Goal: Task Accomplishment & Management: Complete application form

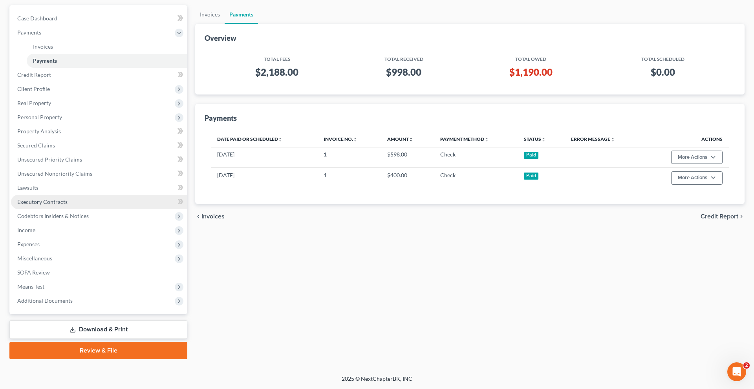
scroll to position [113, 0]
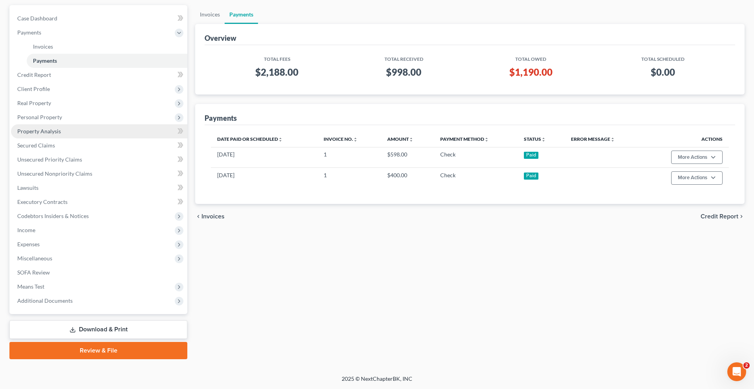
click at [61, 135] on span "Property Analysis" at bounding box center [39, 131] width 44 height 7
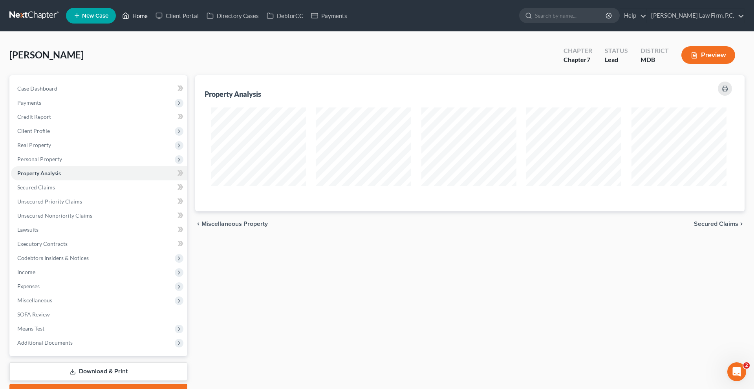
click at [151, 23] on link "Home" at bounding box center [134, 16] width 33 height 14
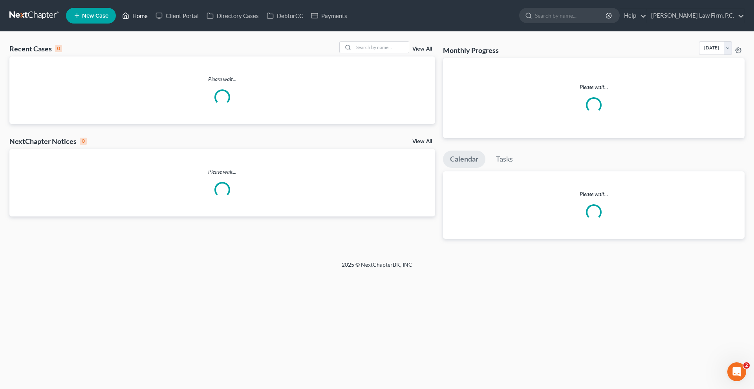
click at [151, 18] on link "Home" at bounding box center [134, 16] width 33 height 14
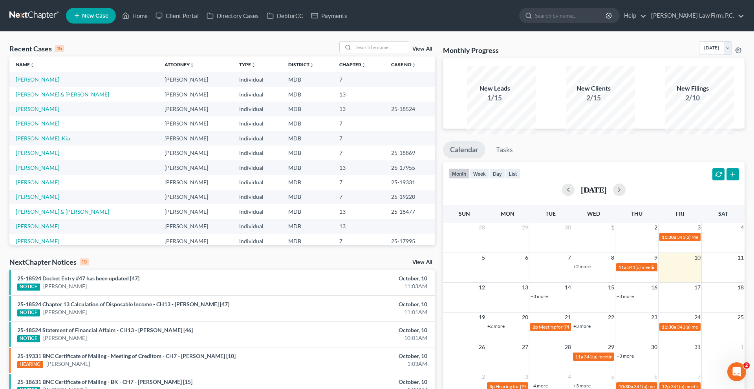
click at [64, 98] on link "[PERSON_NAME] & [PERSON_NAME]" at bounding box center [62, 94] width 93 height 7
select select "10"
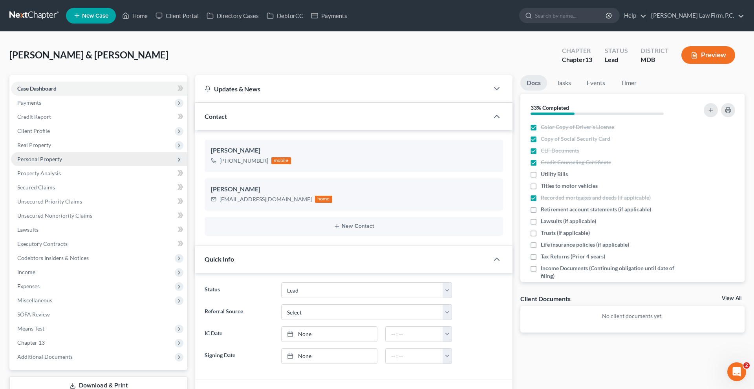
click at [62, 166] on span "Personal Property" at bounding box center [99, 159] width 176 height 14
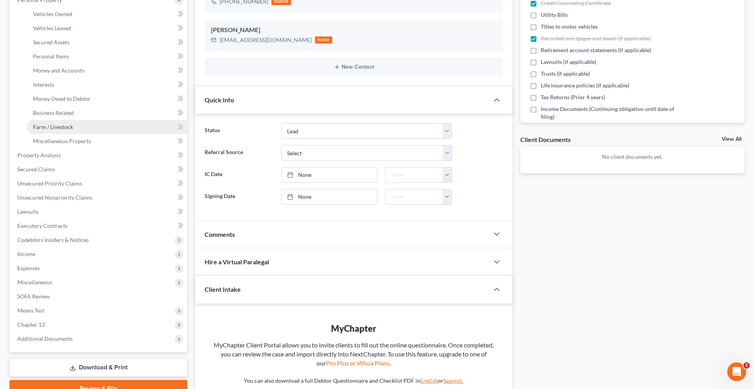
scroll to position [167, 0]
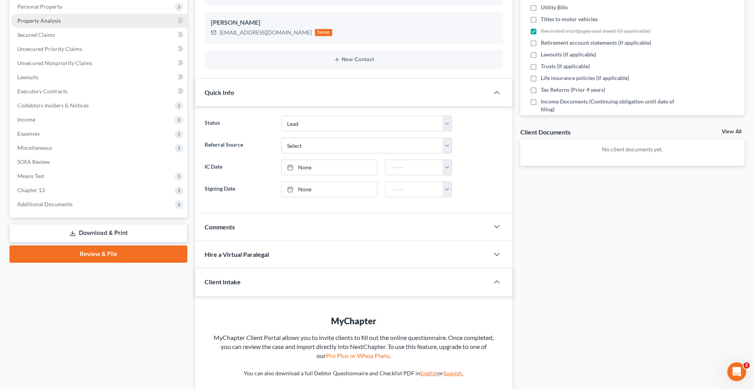
click at [58, 24] on span "Property Analysis" at bounding box center [39, 20] width 44 height 7
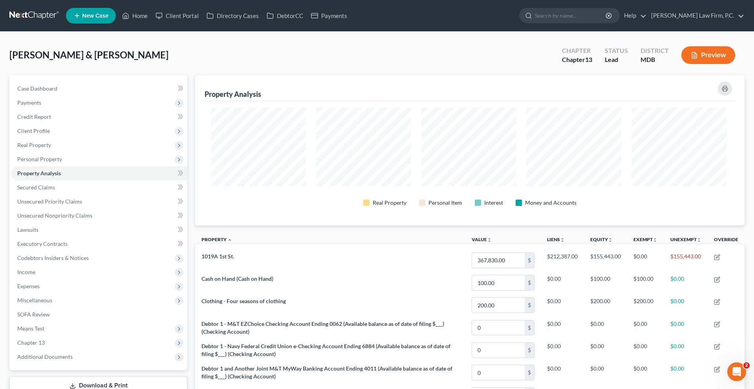
scroll to position [168, 546]
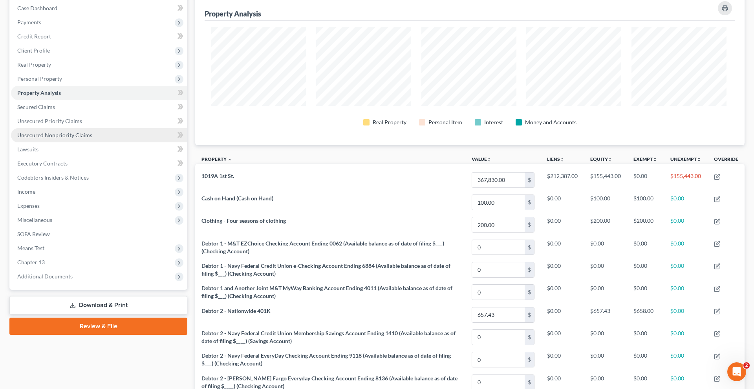
click at [59, 139] on span "Unsecured Nonpriority Claims" at bounding box center [54, 135] width 75 height 7
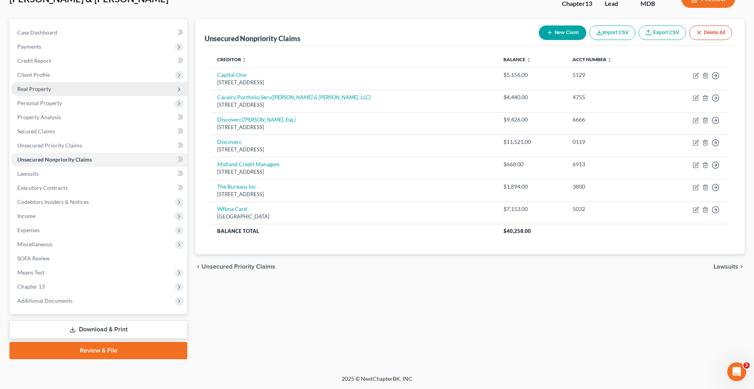
scroll to position [81, 0]
click at [110, 96] on span "Real Property" at bounding box center [99, 89] width 176 height 14
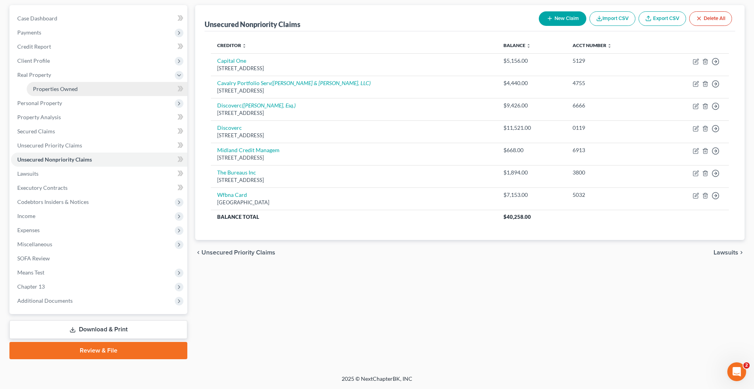
click at [102, 96] on link "Properties Owned" at bounding box center [107, 89] width 161 height 14
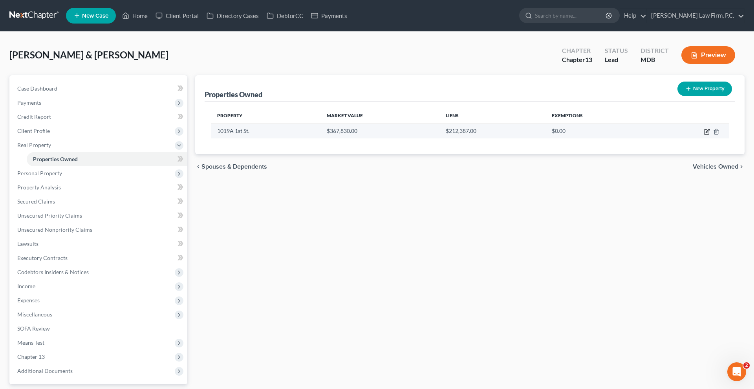
click at [703, 135] on icon "button" at bounding box center [706, 132] width 6 height 6
select select "21"
select select "13"
select select "2"
select select "1"
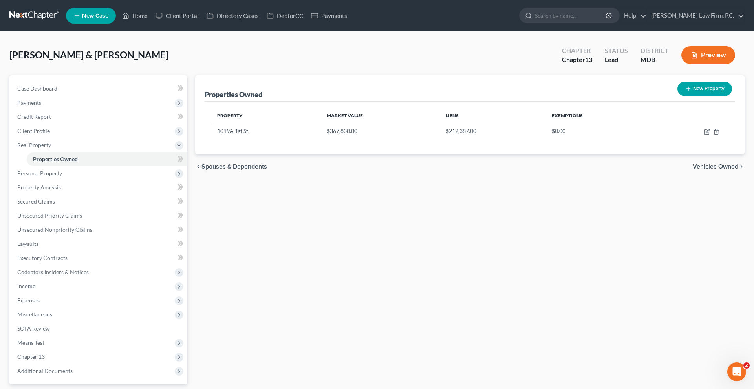
select select "39"
select select "2"
select select "4"
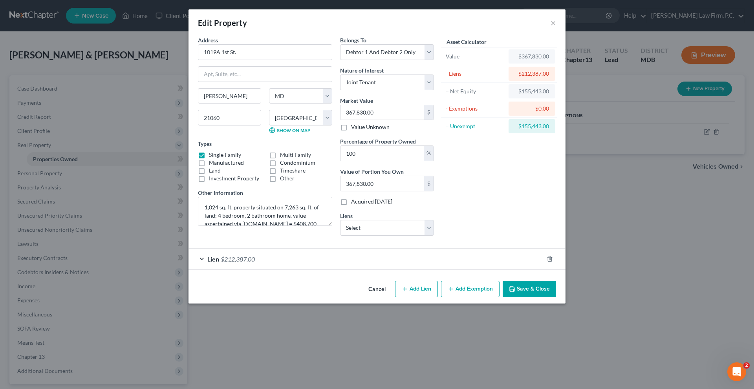
click at [305, 270] on div "Lien $212,387.00" at bounding box center [365, 259] width 355 height 21
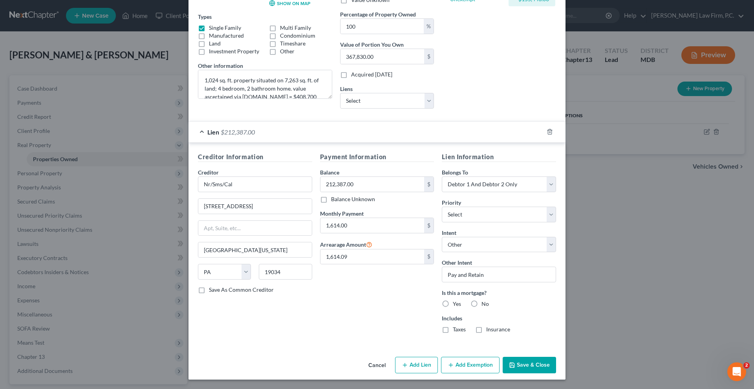
scroll to position [254, 0]
click at [484, 361] on button "Add Exemption" at bounding box center [470, 365] width 58 height 16
select select "2"
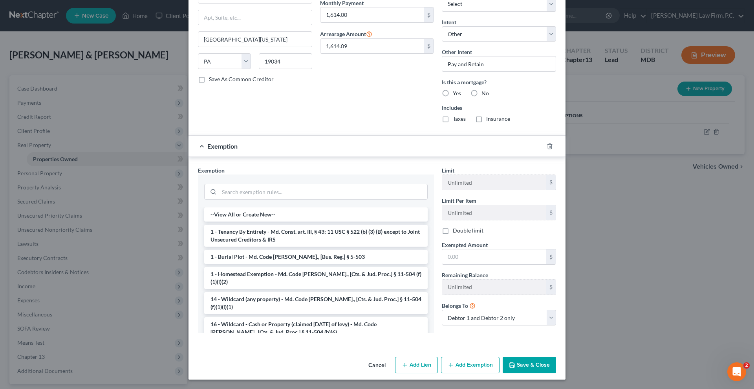
scroll to position [510, 0]
click at [219, 184] on input "search" at bounding box center [323, 191] width 208 height 15
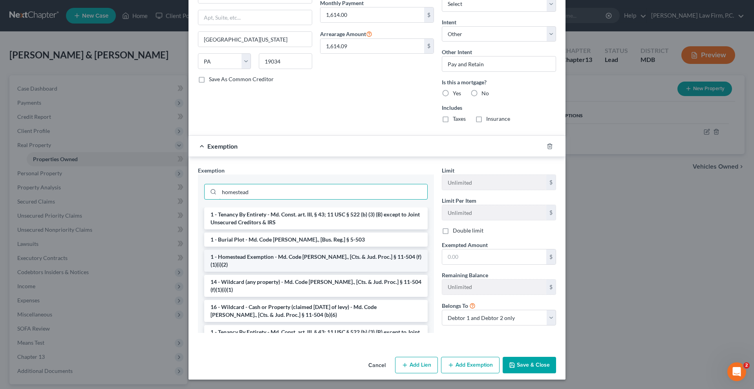
type input "homestead"
click at [223, 250] on li "1 - Homestead Exemption - Md. Code [PERSON_NAME]., [Cts. & Jud. Proc.] § 11-504…" at bounding box center [315, 261] width 223 height 22
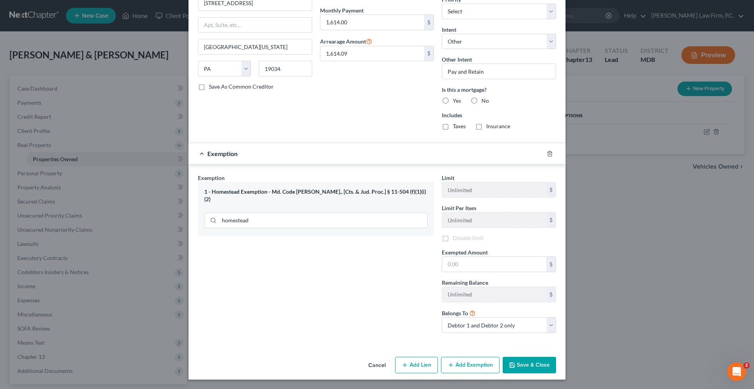
scroll to position [508, 0]
click at [478, 257] on input "text" at bounding box center [494, 264] width 104 height 15
paste input "31,575."
click at [387, 286] on div "Exemption Set must be selected for CA. Exemption * 1 - Homestead Exemption - Md…" at bounding box center [316, 256] width 244 height 167
click at [506, 257] on input "31,575." at bounding box center [494, 264] width 104 height 15
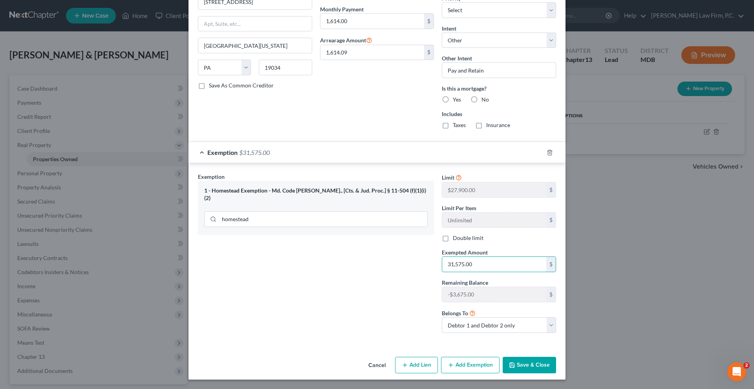
type input "31,575.00"
click at [400, 274] on div "Exemption Set must be selected for CA. Exemption * 1 - Homestead Exemption - Md…" at bounding box center [316, 256] width 244 height 167
click at [556, 361] on button "Save & Close" at bounding box center [528, 365] width 53 height 16
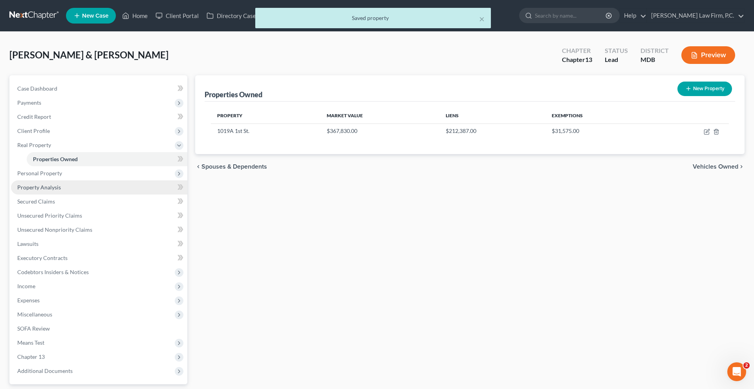
click at [89, 195] on link "Property Analysis" at bounding box center [99, 188] width 176 height 14
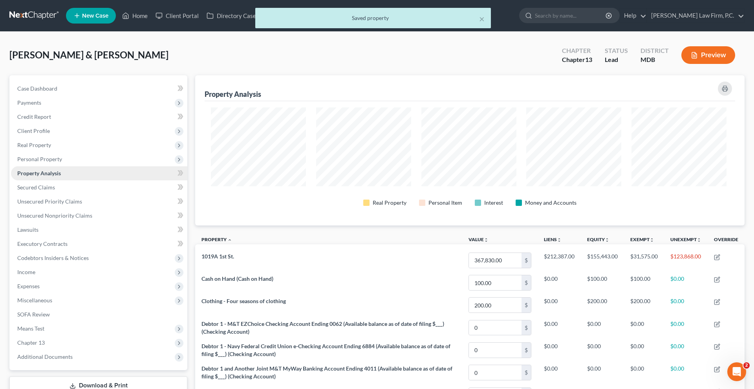
scroll to position [168, 546]
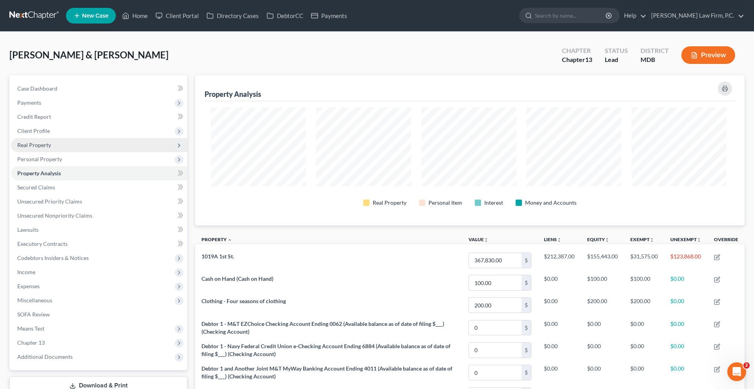
click at [51, 148] on span "Real Property" at bounding box center [34, 145] width 34 height 7
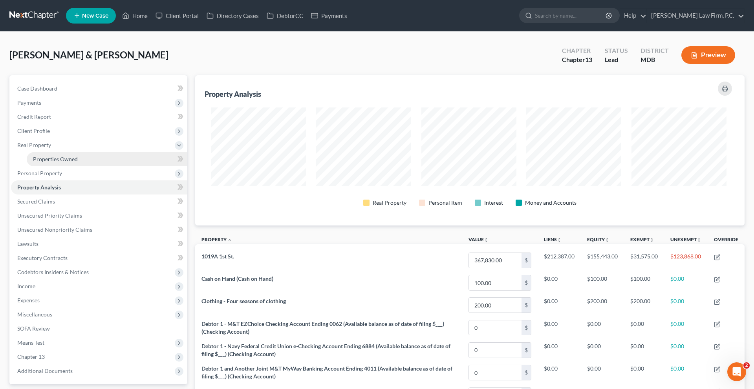
click at [61, 162] on span "Properties Owned" at bounding box center [55, 159] width 45 height 7
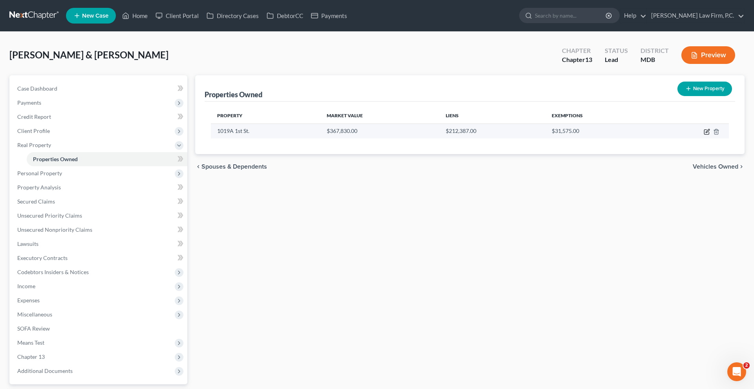
click at [703, 135] on icon "button" at bounding box center [706, 132] width 6 height 6
select select "21"
select select "13"
select select "2"
select select "1"
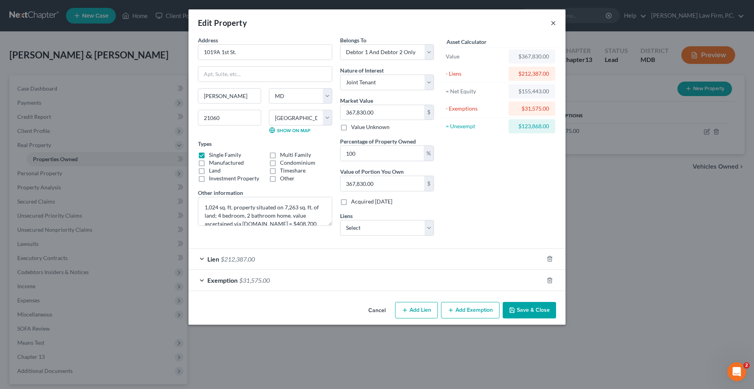
click at [556, 27] on button "×" at bounding box center [552, 22] width 5 height 9
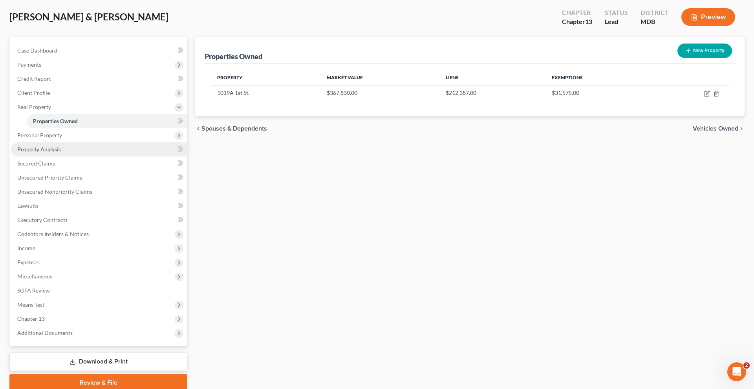
scroll to position [56, 0]
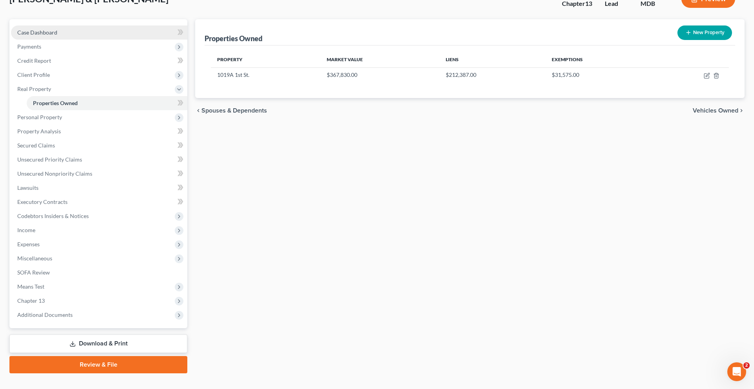
click at [80, 40] on link "Case Dashboard" at bounding box center [99, 33] width 176 height 14
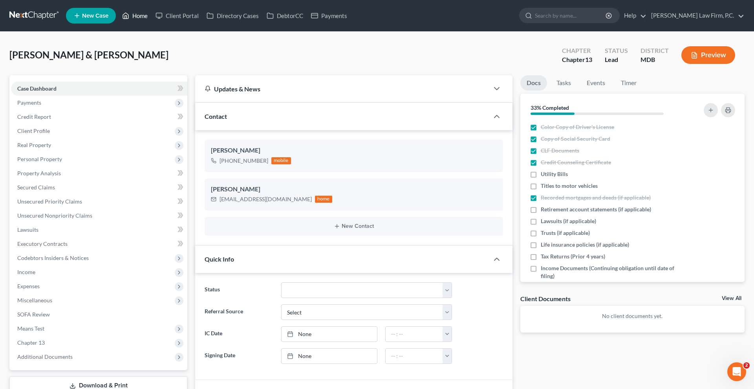
click at [151, 18] on link "Home" at bounding box center [134, 16] width 33 height 14
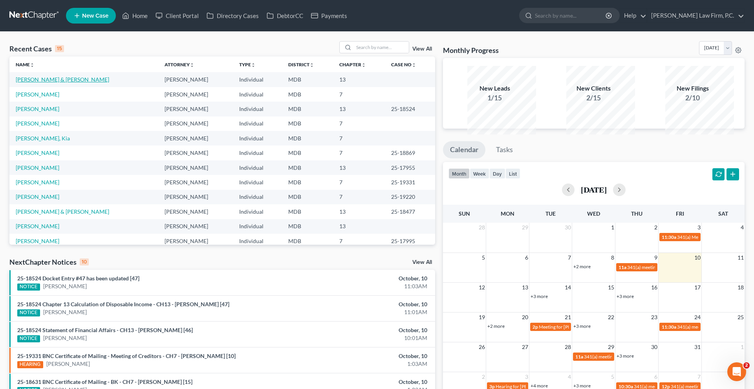
click at [68, 83] on link "[PERSON_NAME] & [PERSON_NAME]" at bounding box center [62, 79] width 93 height 7
select select "10"
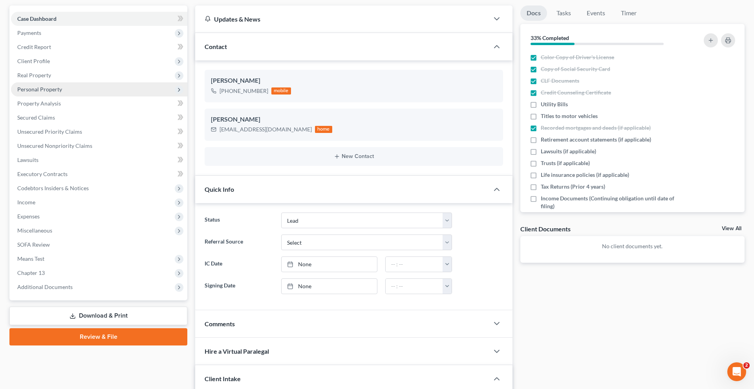
scroll to position [71, 0]
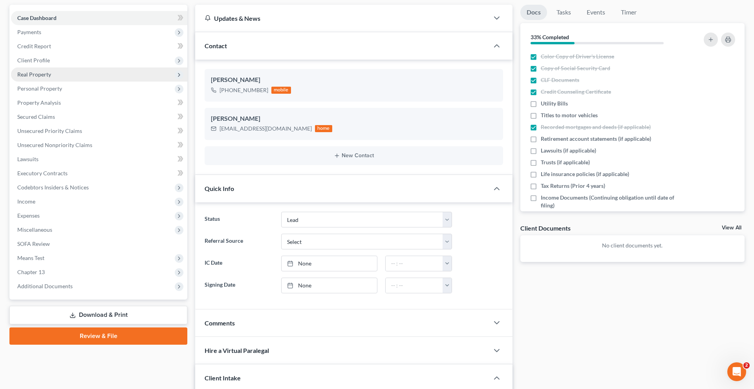
click at [64, 82] on span "Real Property" at bounding box center [99, 75] width 176 height 14
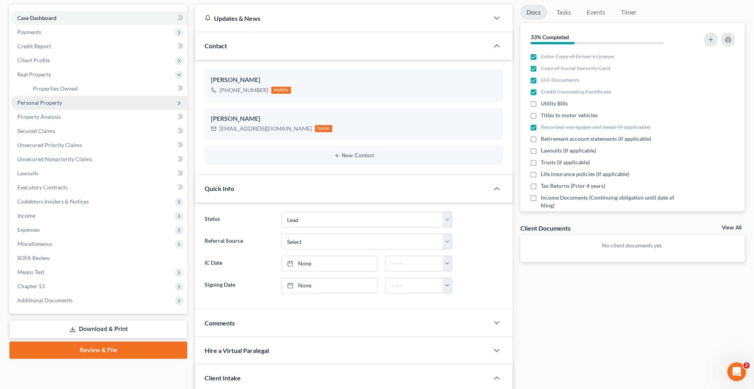
click at [60, 106] on span "Personal Property" at bounding box center [39, 102] width 45 height 7
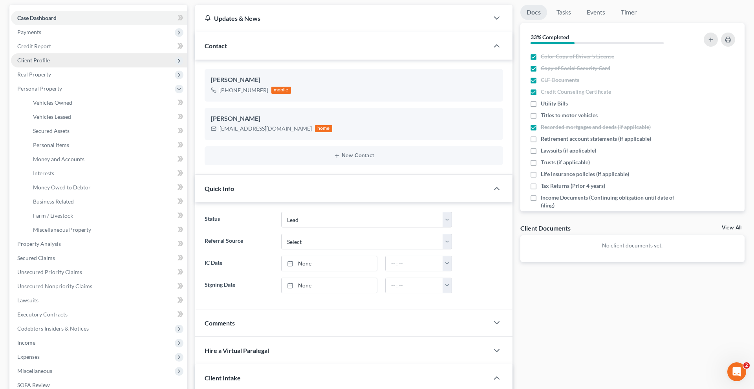
click at [49, 64] on span "Client Profile" at bounding box center [33, 60] width 33 height 7
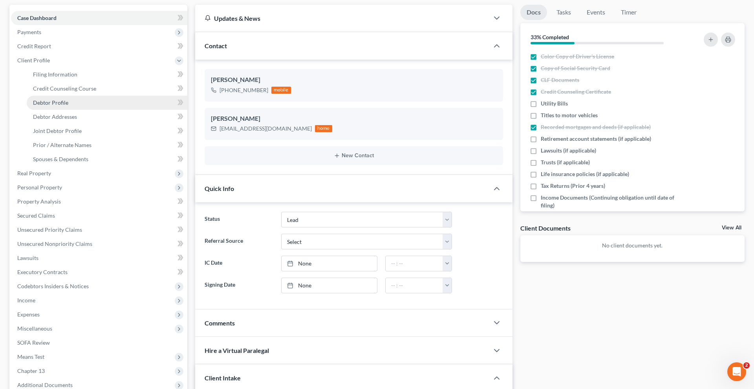
click at [60, 106] on span "Debtor Profile" at bounding box center [50, 102] width 35 height 7
select select "1"
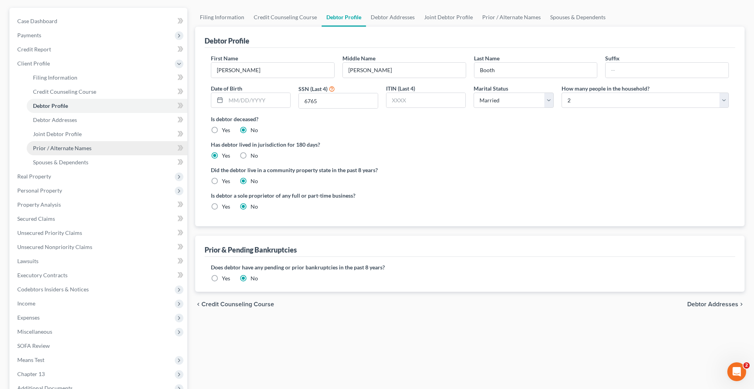
scroll to position [68, 0]
click at [64, 197] on span "Personal Property" at bounding box center [99, 190] width 176 height 14
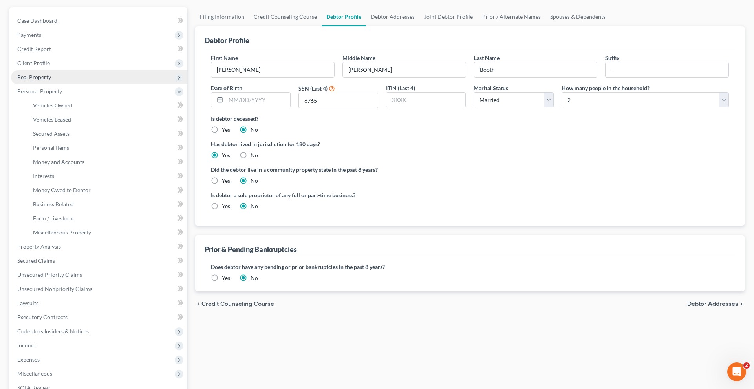
click at [49, 80] on span "Real Property" at bounding box center [34, 77] width 34 height 7
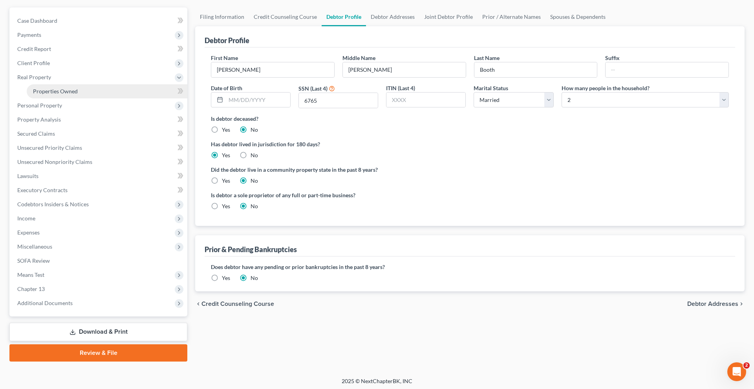
click at [54, 95] on span "Properties Owned" at bounding box center [55, 91] width 45 height 7
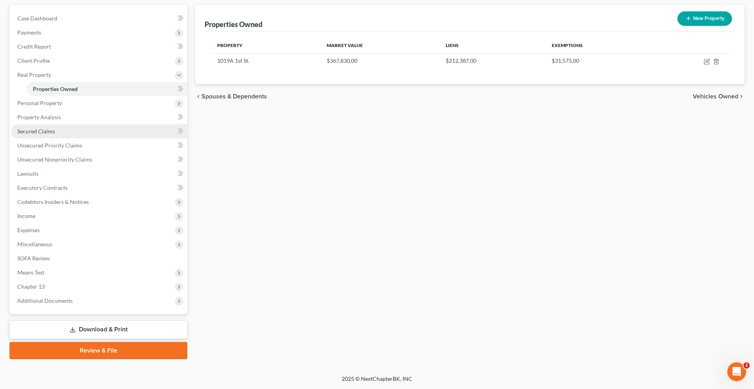
scroll to position [89, 0]
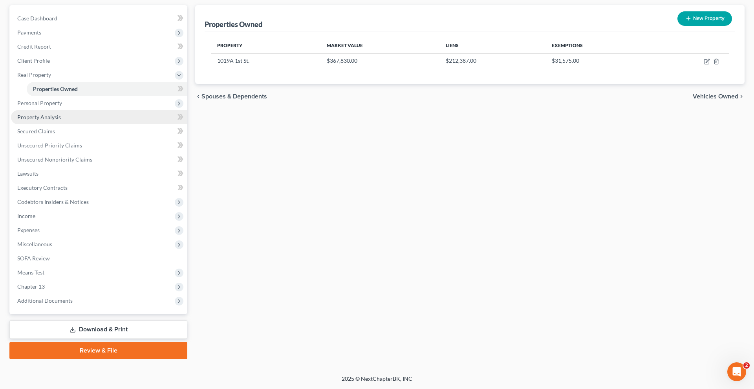
click at [89, 124] on link "Property Analysis" at bounding box center [99, 117] width 176 height 14
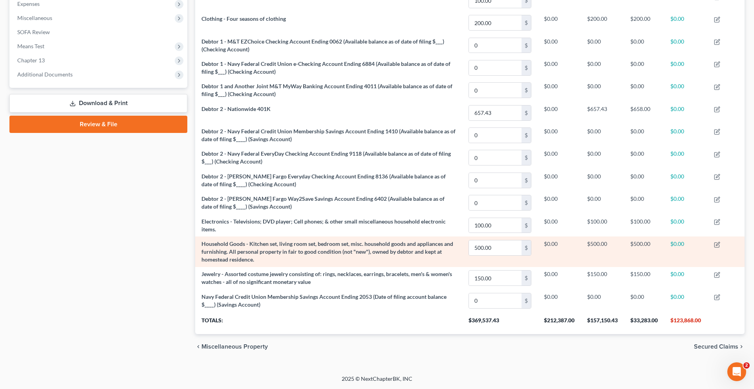
scroll to position [511, 0]
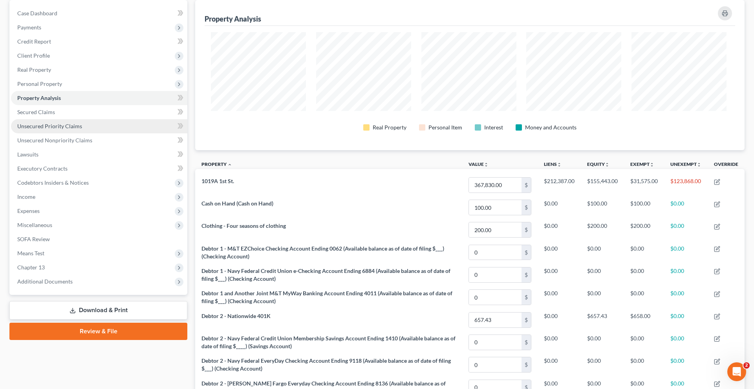
click at [82, 130] on span "Unsecured Priority Claims" at bounding box center [49, 126] width 65 height 7
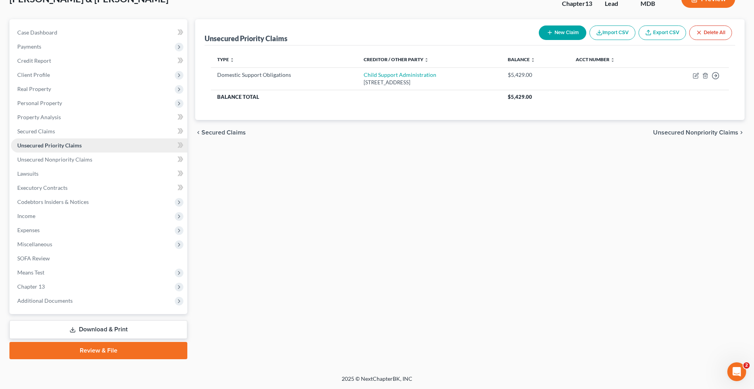
scroll to position [166, 0]
click at [90, 280] on span "Chapter 13" at bounding box center [99, 287] width 176 height 14
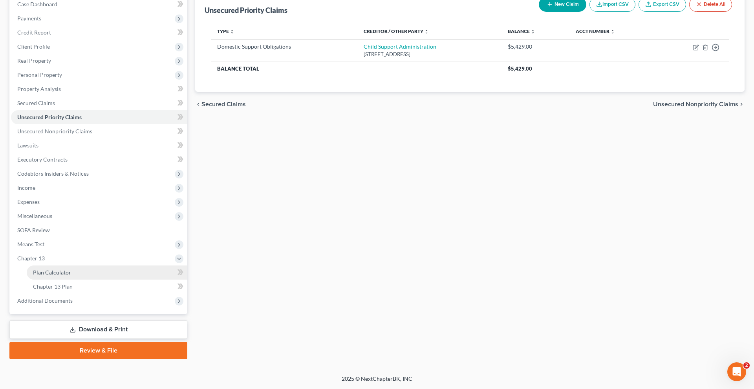
click at [88, 277] on link "Plan Calculator" at bounding box center [107, 273] width 161 height 14
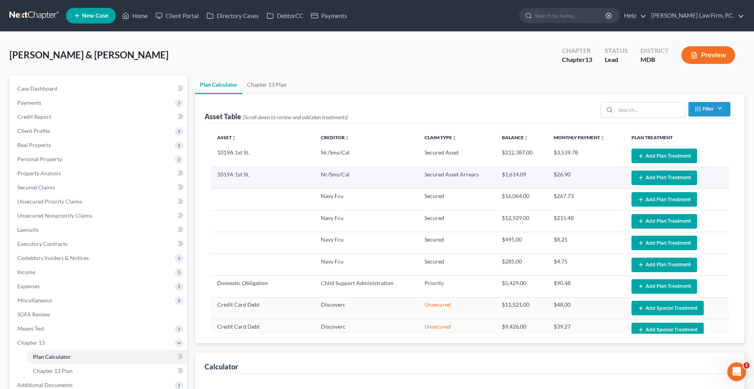
select select "59"
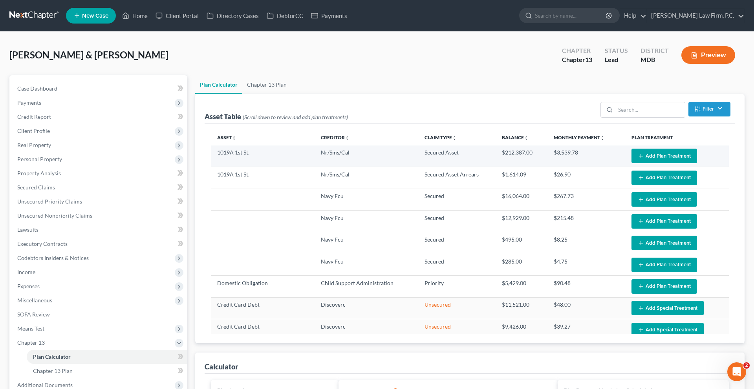
click at [653, 163] on button "Add Plan Treatment" at bounding box center [664, 156] width 66 height 15
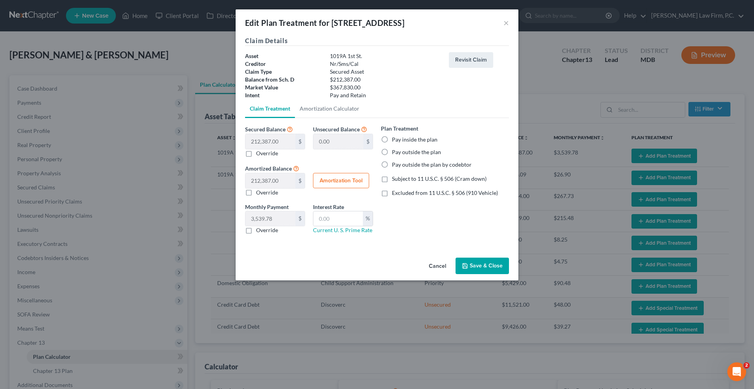
click at [433, 156] on label "Pay outside the plan" at bounding box center [416, 152] width 49 height 8
click at [400, 153] on input "Pay outside the plan" at bounding box center [397, 150] width 5 height 5
radio input "true"
click at [495, 274] on button "Save & Close" at bounding box center [481, 266] width 53 height 16
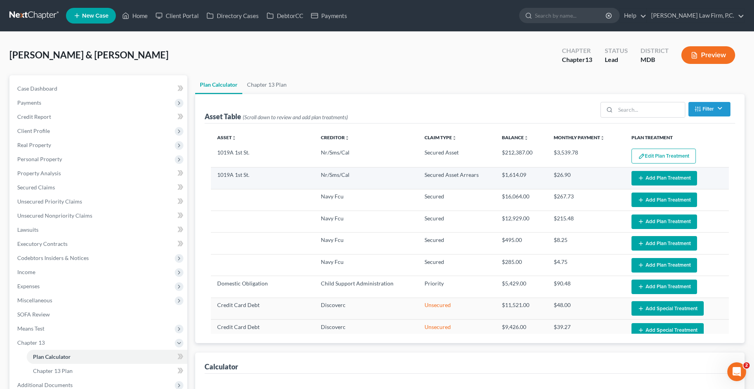
select select "59"
click at [669, 186] on button "Add Plan Treatment" at bounding box center [664, 178] width 66 height 15
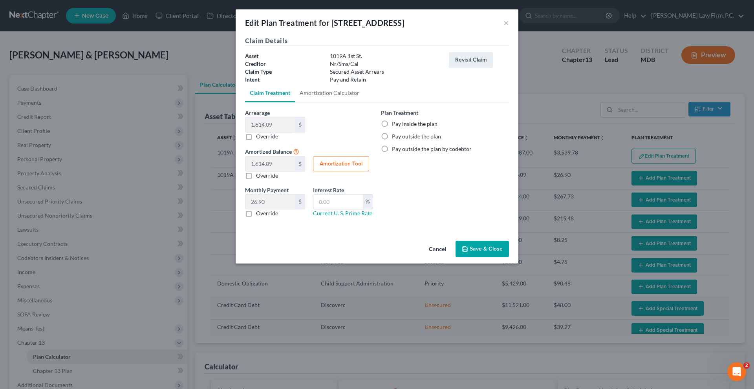
click at [432, 128] on label "Pay inside the plan" at bounding box center [415, 124] width 46 height 8
click at [400, 125] on input "Pay inside the plan" at bounding box center [397, 122] width 5 height 5
radio input "true"
click at [495, 257] on button "Save & Close" at bounding box center [481, 249] width 53 height 16
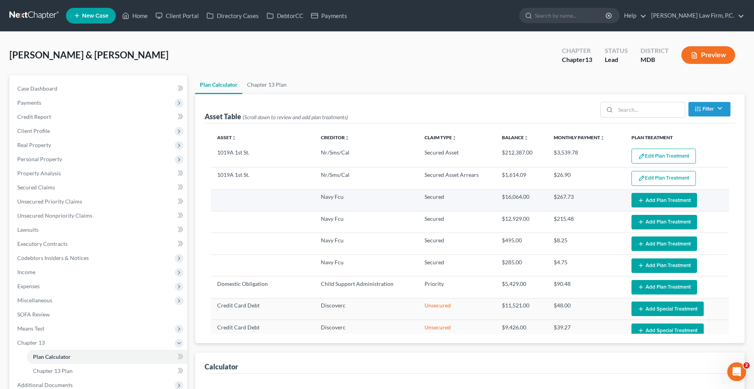
select select "59"
click at [651, 208] on button "Add Plan Treatment" at bounding box center [664, 200] width 66 height 15
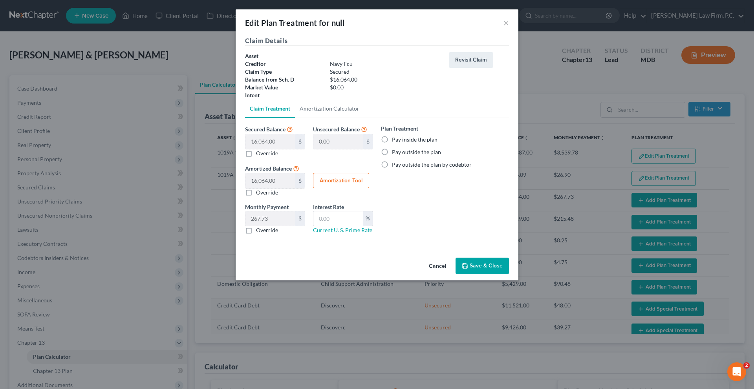
click at [425, 144] on label "Pay inside the plan" at bounding box center [415, 140] width 46 height 8
click at [400, 141] on input "Pay inside the plan" at bounding box center [397, 138] width 5 height 5
radio input "true"
click at [496, 274] on button "Save & Close" at bounding box center [481, 266] width 53 height 16
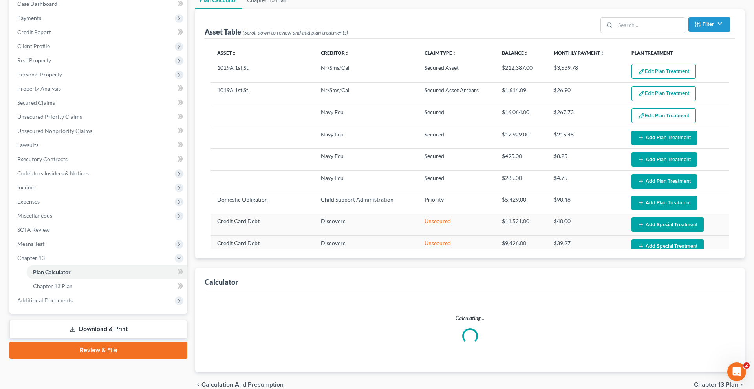
scroll to position [100, 0]
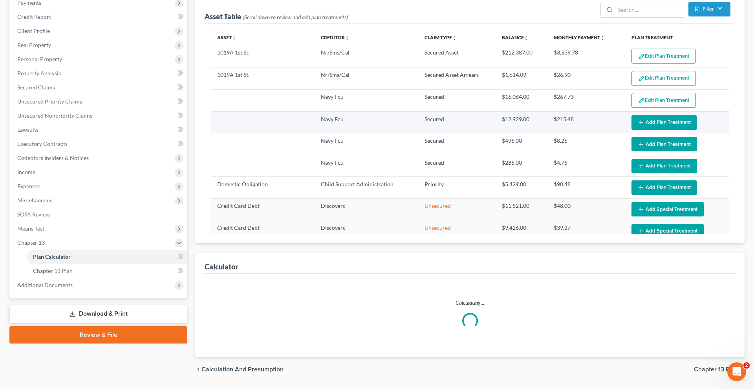
select select "59"
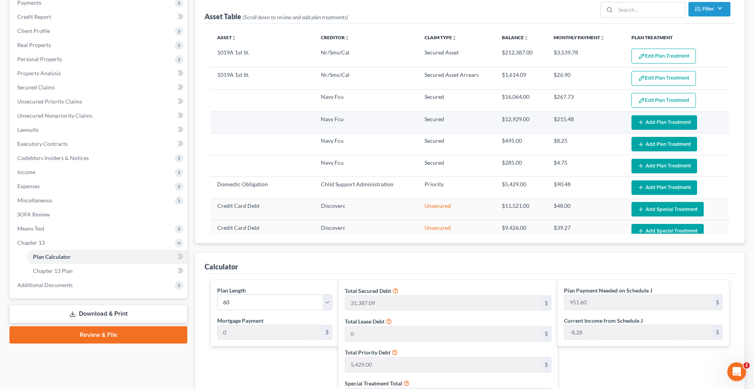
click at [653, 130] on button "Add Plan Treatment" at bounding box center [664, 122] width 66 height 15
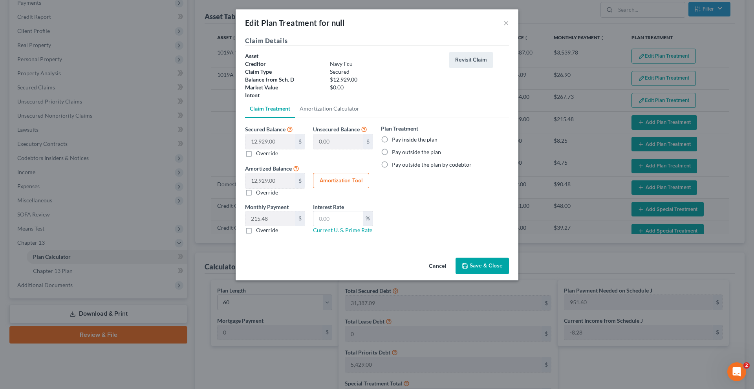
click at [437, 144] on label "Pay inside the plan" at bounding box center [415, 140] width 46 height 8
click at [400, 141] on input "Pay inside the plan" at bounding box center [397, 138] width 5 height 5
radio input "true"
click at [503, 274] on button "Save & Close" at bounding box center [481, 266] width 53 height 16
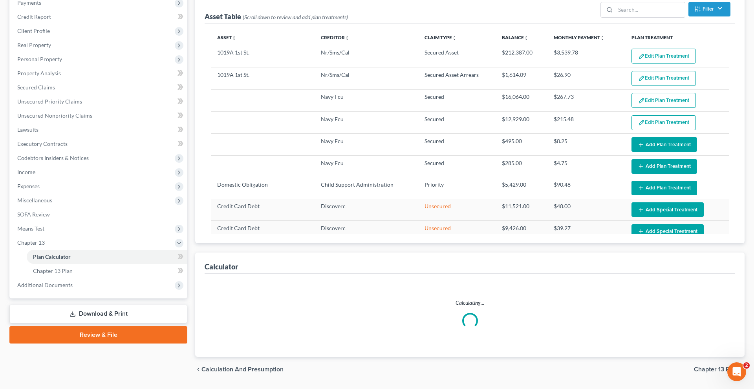
click at [658, 152] on button "Add Plan Treatment" at bounding box center [664, 144] width 66 height 15
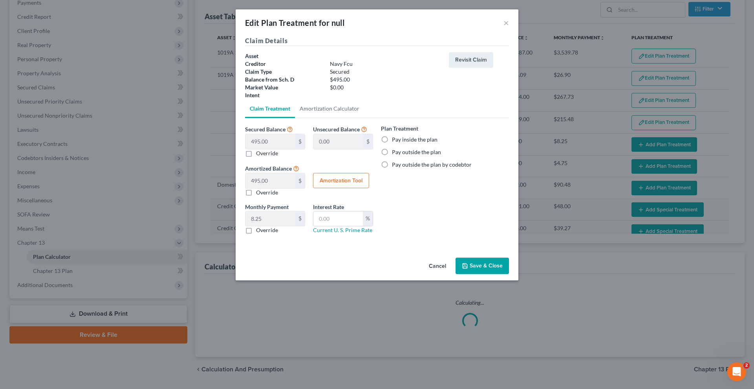
select select "59"
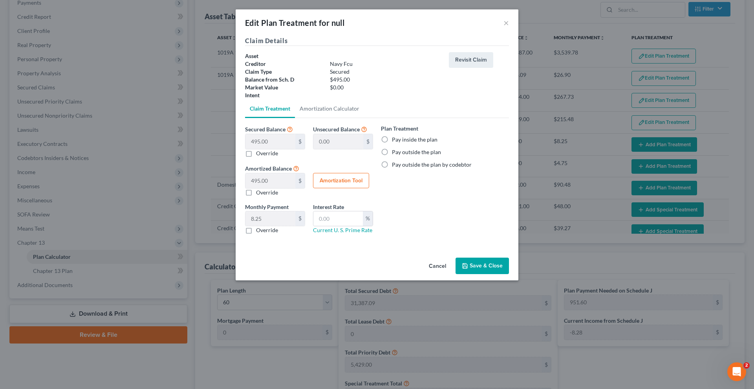
click at [429, 144] on label "Pay inside the plan" at bounding box center [415, 140] width 46 height 8
click at [400, 141] on input "Pay inside the plan" at bounding box center [397, 138] width 5 height 5
radio input "true"
click at [497, 274] on button "Save & Close" at bounding box center [481, 266] width 53 height 16
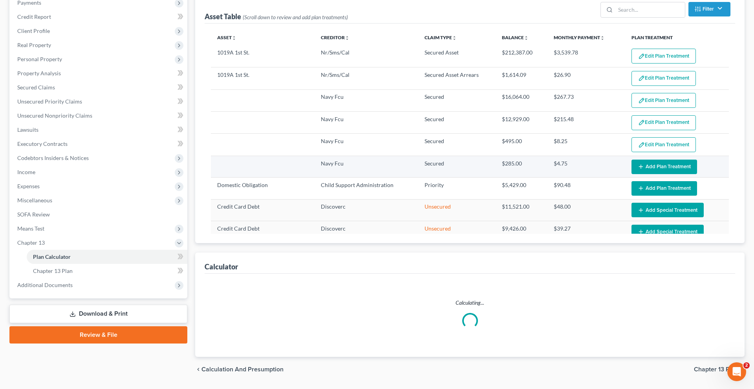
click at [663, 174] on button "Add Plan Treatment" at bounding box center [664, 167] width 66 height 15
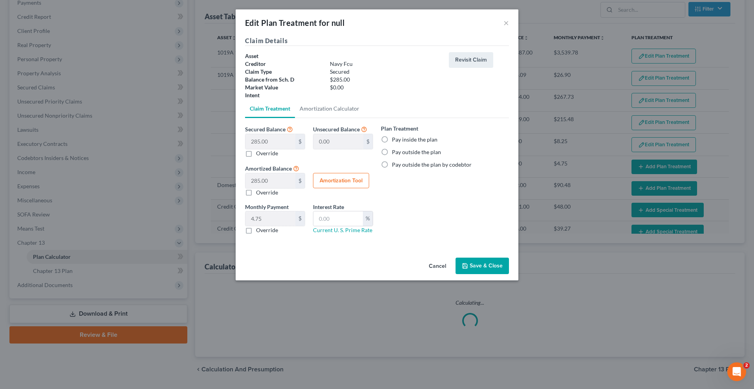
select select "59"
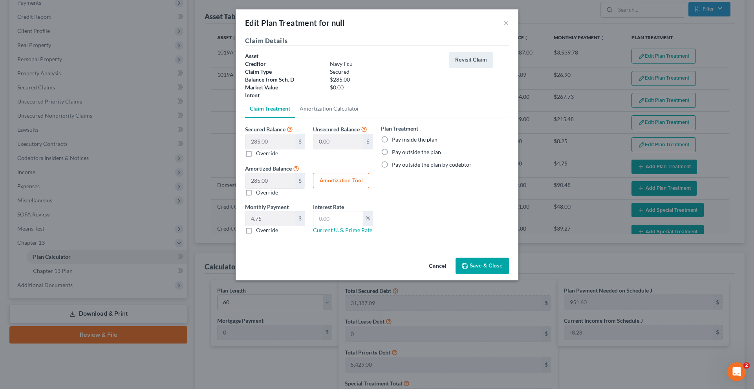
click at [409, 144] on label "Pay inside the plan" at bounding box center [415, 140] width 46 height 8
click at [400, 141] on input "Pay inside the plan" at bounding box center [397, 138] width 5 height 5
radio input "true"
click at [509, 274] on button "Save & Close" at bounding box center [481, 266] width 53 height 16
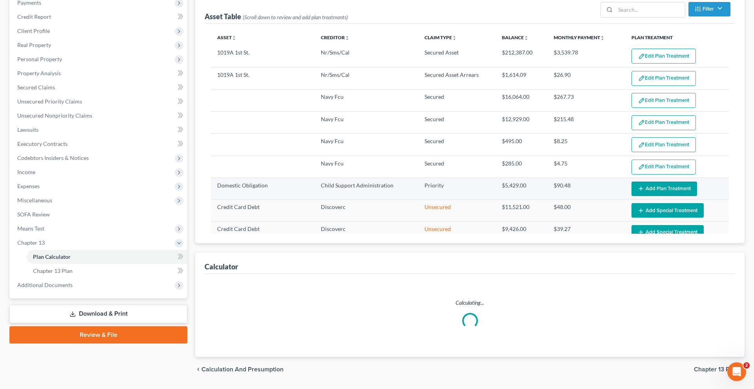
select select "59"
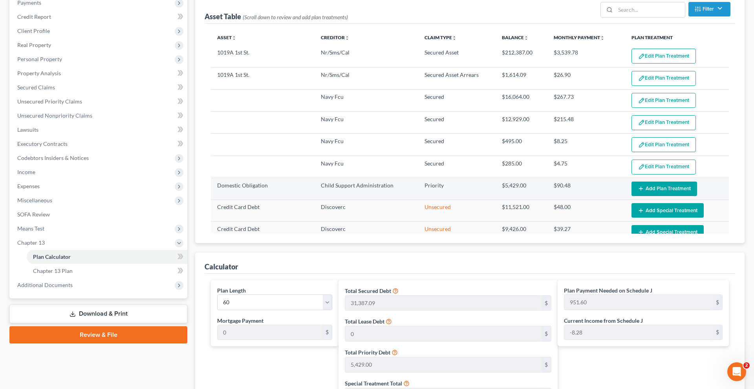
click at [660, 196] on button "Add Plan Treatment" at bounding box center [664, 189] width 66 height 15
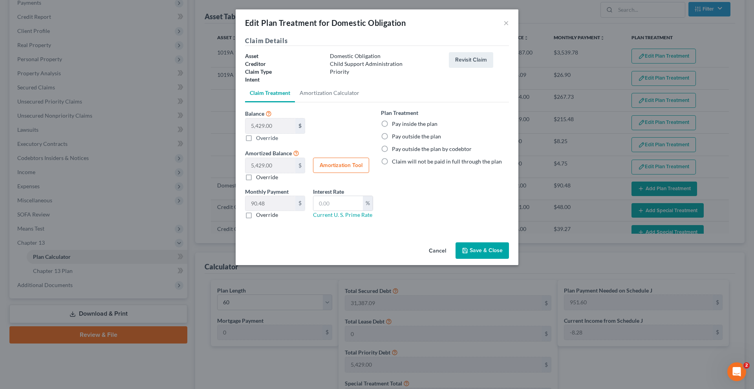
click at [434, 128] on label "Pay inside the plan" at bounding box center [415, 124] width 46 height 8
click at [400, 125] on input "Pay inside the plan" at bounding box center [397, 122] width 5 height 5
radio input "true"
click at [509, 259] on button "Save & Close" at bounding box center [481, 251] width 53 height 16
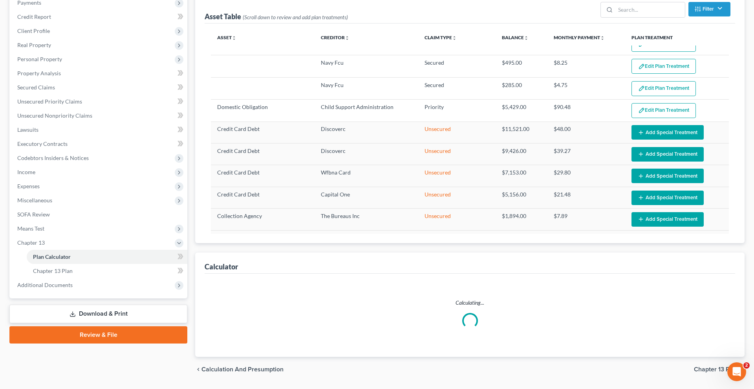
scroll to position [95, 0]
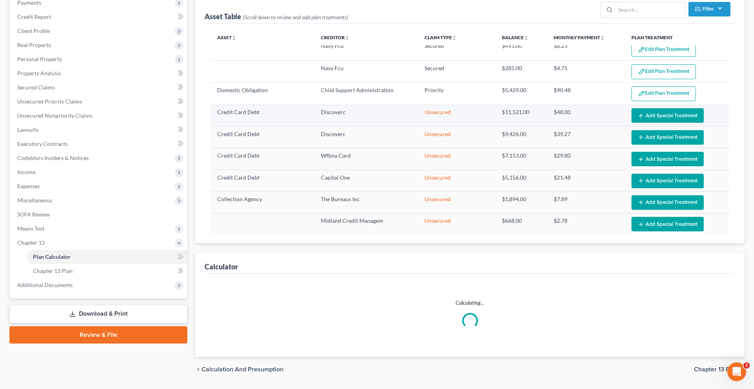
select select "59"
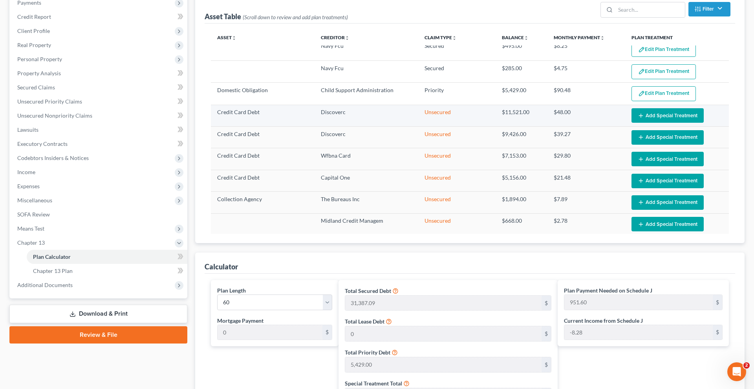
click at [683, 123] on button "Add Special Treatment" at bounding box center [667, 115] width 72 height 15
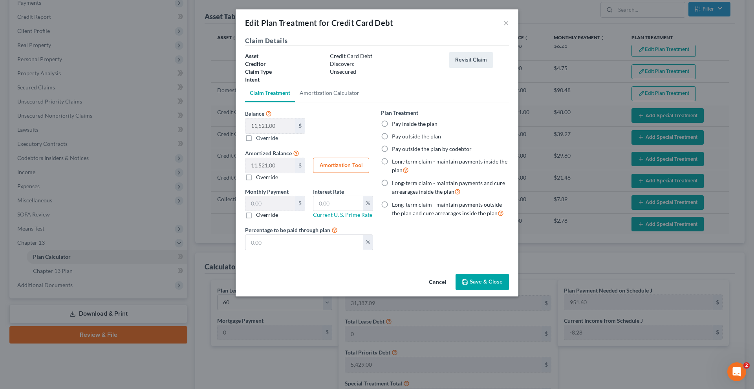
click at [420, 128] on label "Pay inside the plan" at bounding box center [415, 124] width 46 height 8
click at [400, 125] on input "Pay inside the plan" at bounding box center [397, 122] width 5 height 5
radio input "true"
click at [507, 290] on button "Save & Close" at bounding box center [481, 282] width 53 height 16
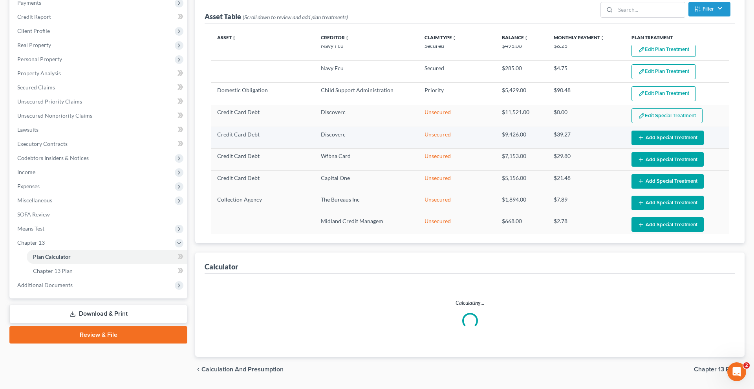
click at [651, 145] on button "Add Special Treatment" at bounding box center [667, 138] width 72 height 15
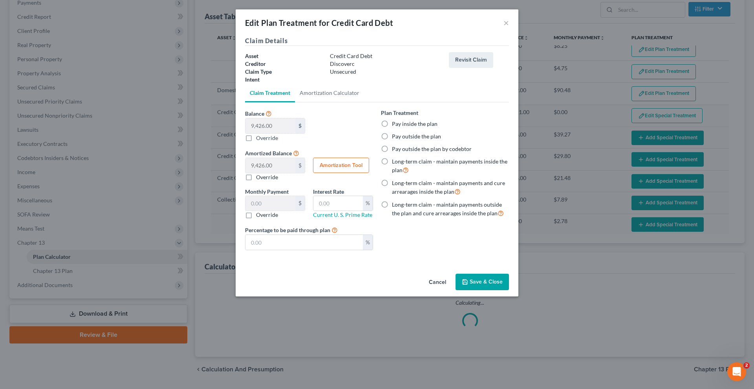
select select "59"
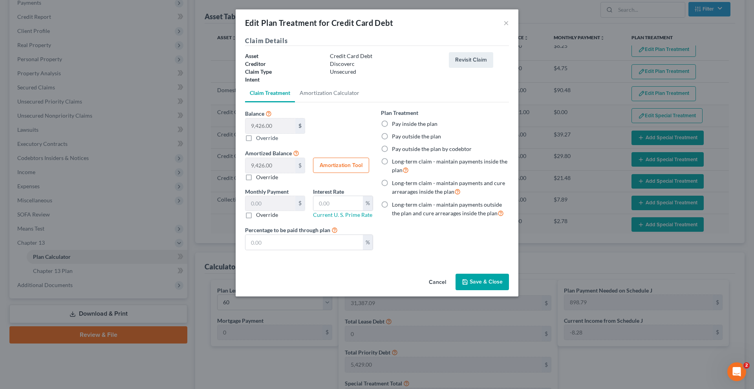
click at [422, 128] on label "Pay inside the plan" at bounding box center [415, 124] width 46 height 8
click at [400, 125] on input "Pay inside the plan" at bounding box center [397, 122] width 5 height 5
radio input "true"
click at [504, 290] on button "Save & Close" at bounding box center [481, 282] width 53 height 16
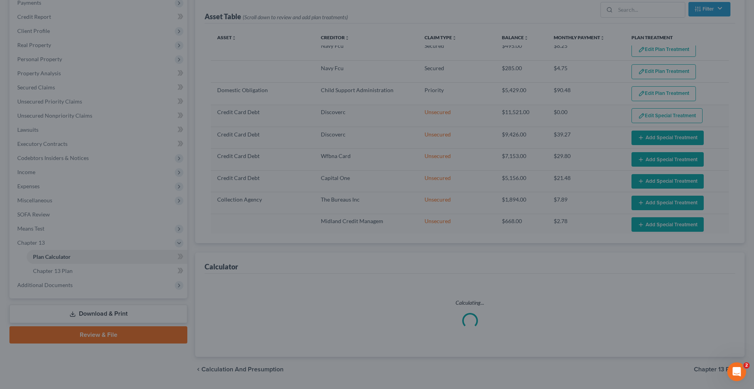
select select "59"
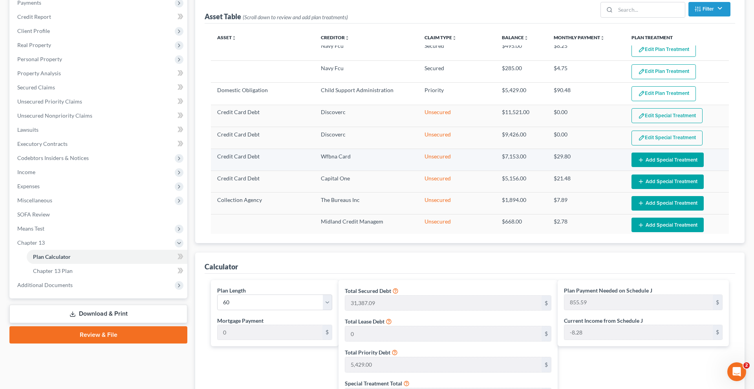
click at [653, 167] on button "Add Special Treatment" at bounding box center [667, 160] width 72 height 15
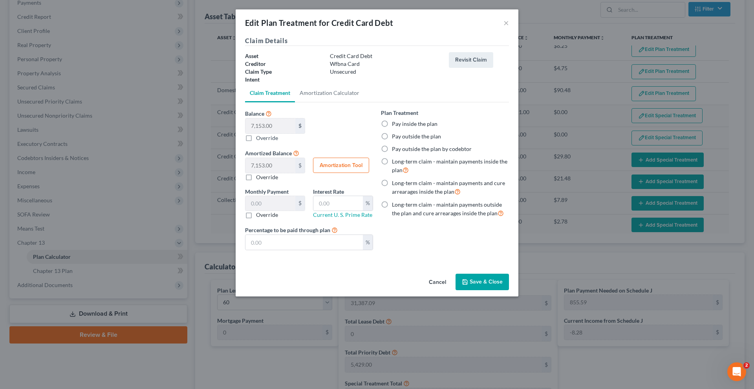
click at [426, 128] on label "Pay inside the plan" at bounding box center [415, 124] width 46 height 8
click at [400, 125] on input "Pay inside the plan" at bounding box center [397, 122] width 5 height 5
radio input "true"
click at [509, 290] on button "Save & Close" at bounding box center [481, 282] width 53 height 16
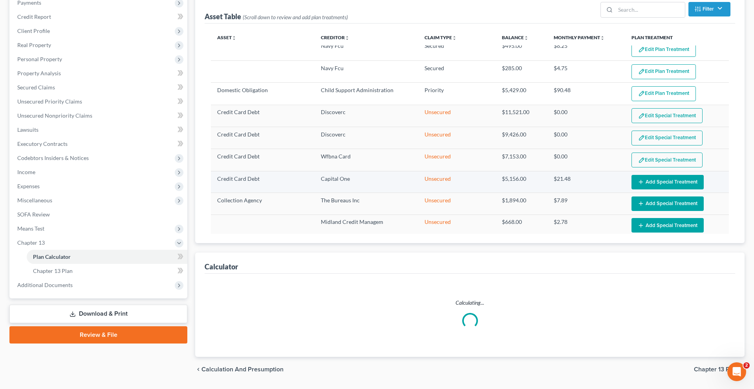
click at [657, 190] on button "Add Special Treatment" at bounding box center [667, 182] width 72 height 15
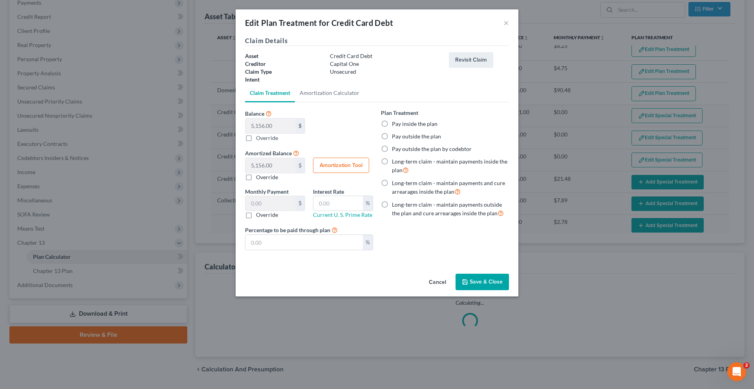
select select "59"
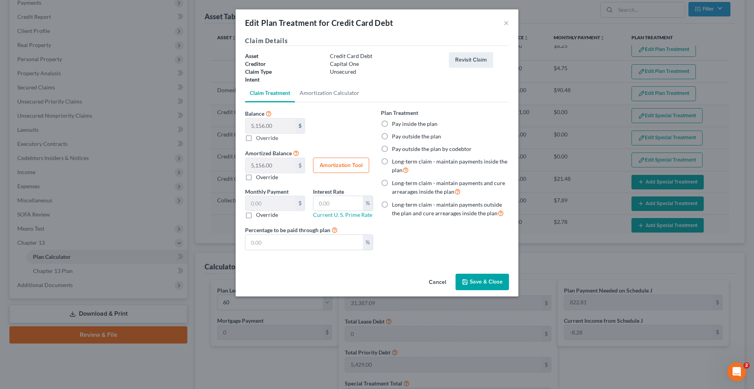
click at [423, 128] on label "Pay inside the plan" at bounding box center [415, 124] width 46 height 8
click at [400, 125] on input "Pay inside the plan" at bounding box center [397, 122] width 5 height 5
radio input "true"
click at [508, 290] on button "Save & Close" at bounding box center [481, 282] width 53 height 16
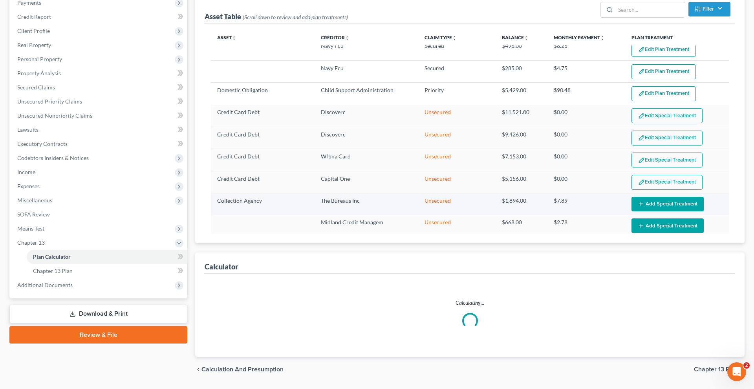
click at [649, 212] on button "Add Special Treatment" at bounding box center [667, 204] width 72 height 15
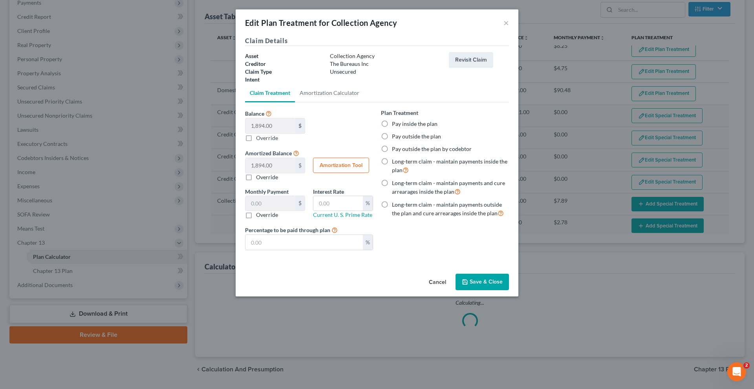
select select "59"
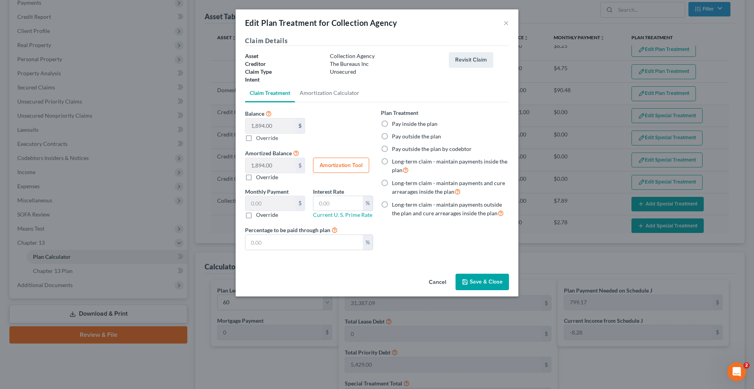
click at [419, 128] on label "Pay inside the plan" at bounding box center [415, 124] width 46 height 8
click at [400, 125] on input "Pay inside the plan" at bounding box center [397, 122] width 5 height 5
radio input "true"
click at [509, 290] on button "Save & Close" at bounding box center [481, 282] width 53 height 16
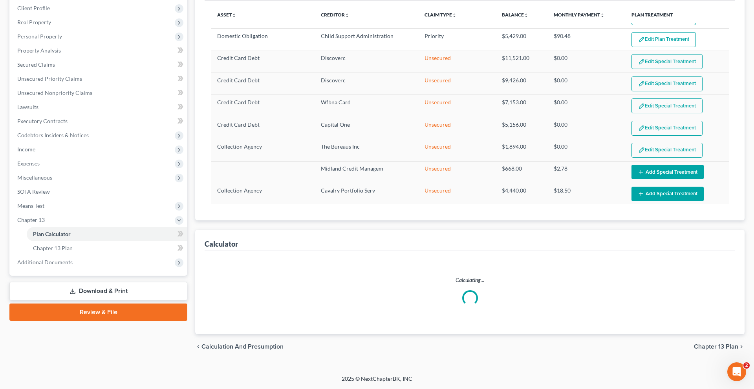
scroll to position [208, 0]
select select "59"
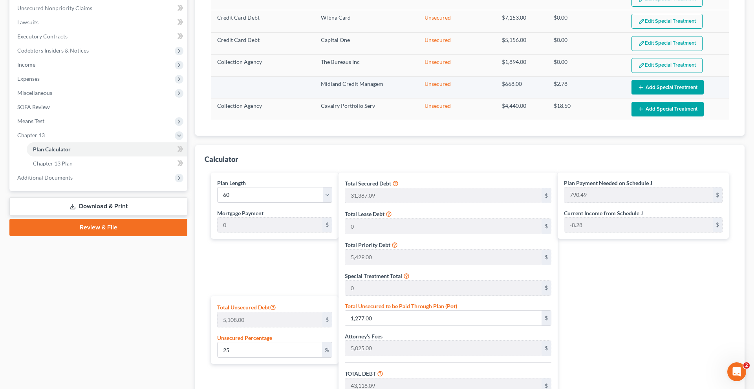
click at [657, 95] on button "Add Special Treatment" at bounding box center [667, 87] width 72 height 15
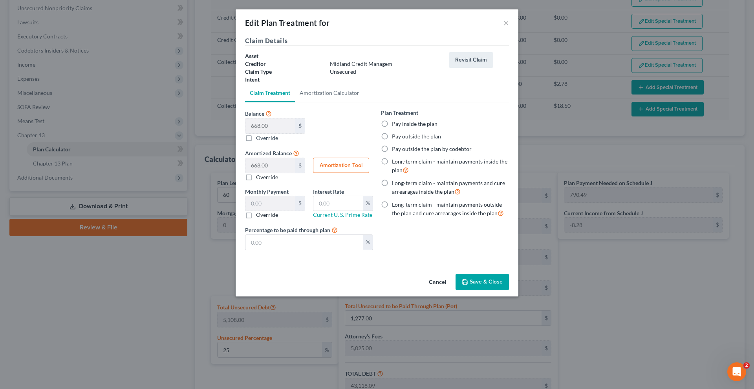
click at [423, 128] on label "Pay inside the plan" at bounding box center [415, 124] width 46 height 8
click at [400, 125] on input "Pay inside the plan" at bounding box center [397, 122] width 5 height 5
radio input "true"
click at [509, 290] on button "Save & Close" at bounding box center [481, 282] width 53 height 16
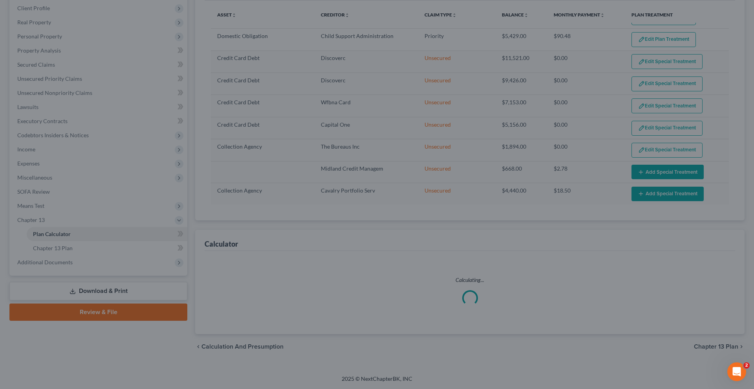
select select "59"
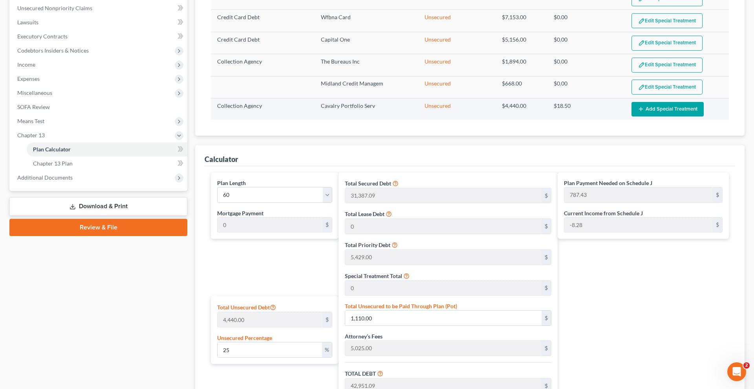
click at [669, 117] on button "Add Special Treatment" at bounding box center [667, 109] width 72 height 15
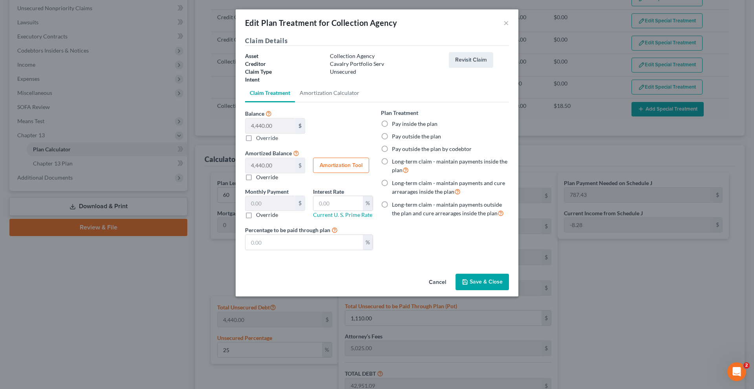
click at [428, 128] on label "Pay inside the plan" at bounding box center [415, 124] width 46 height 8
click at [400, 125] on input "Pay inside the plan" at bounding box center [397, 122] width 5 height 5
radio input "true"
click at [507, 290] on button "Save & Close" at bounding box center [481, 282] width 53 height 16
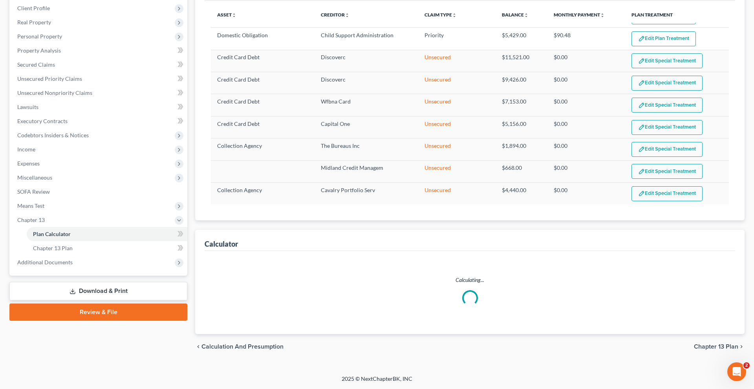
select select "59"
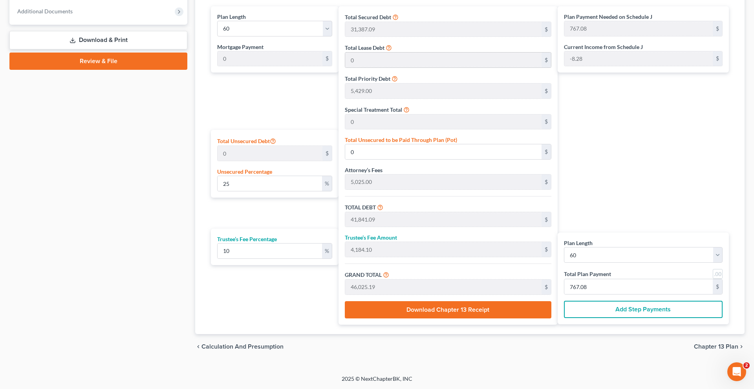
scroll to position [444, 0]
click at [280, 191] on input "25" at bounding box center [269, 183] width 104 height 15
type input "2"
type input "0.00"
click at [264, 262] on div "Plan Length 1 2 3 4 5 6 7 8 9 10 11 12 13 14 15 16 17 18 19 20 21 22 23 24 25 2…" at bounding box center [272, 165] width 131 height 319
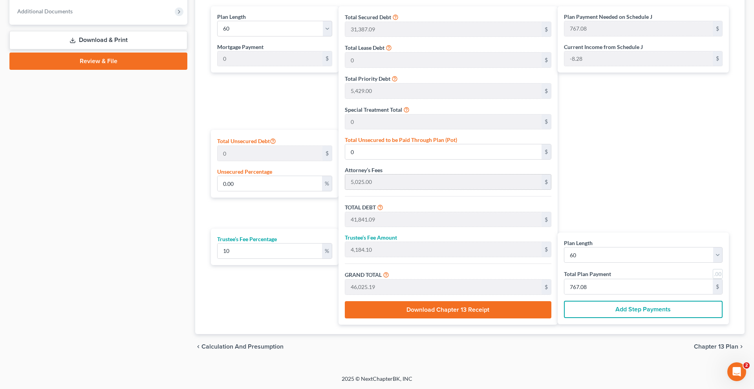
scroll to position [430, 0]
click at [249, 36] on select "1 2 3 4 5 6 7 8 9 10 11 12 13 14 15 16 17 18 19 20 21 22 23 24 25 26 27 28 29 3…" at bounding box center [274, 29] width 115 height 16
click at [224, 36] on select "1 2 3 4 5 6 7 8 9 10 11 12 13 14 15 16 17 18 19 20 21 22 23 24 25 26 27 28 29 3…" at bounding box center [274, 29] width 115 height 16
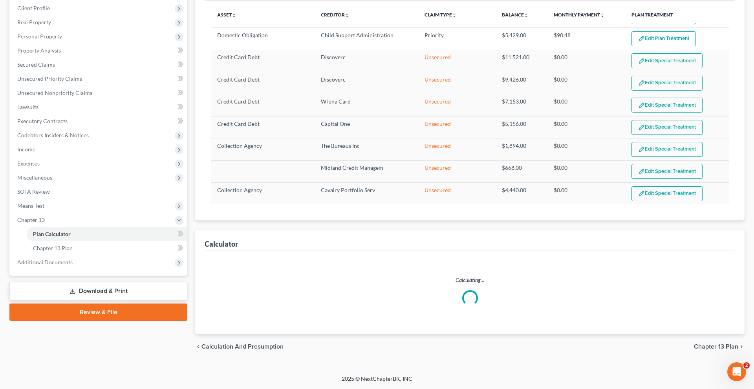
scroll to position [247, 0]
click at [188, 243] on div "Case Dashboard Payments Invoices Payments Payments Credit Report Client Profile" at bounding box center [98, 156] width 186 height 407
select select "35"
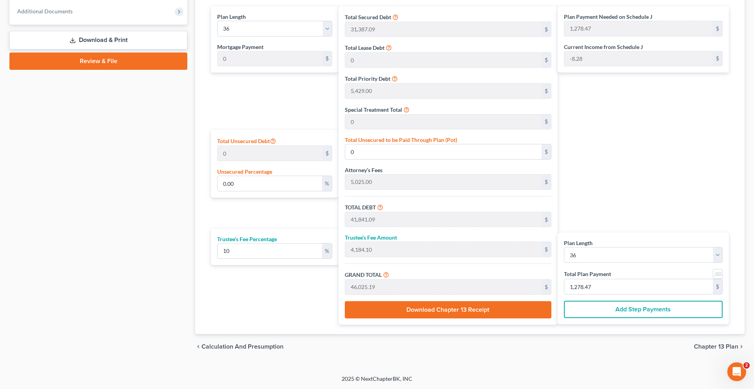
scroll to position [441, 0]
click at [256, 36] on select "1 2 3 4 5 6 7 8 9 10 11 12 13 14 15 16 17 18 19 20 21 22 23 24 25 26 27 28 29 3…" at bounding box center [274, 29] width 115 height 16
select select "59"
click at [224, 36] on select "1 2 3 4 5 6 7 8 9 10 11 12 13 14 15 16 17 18 19 20 21 22 23 24 25 26 27 28 29 3…" at bounding box center [274, 29] width 115 height 16
type input "767.08"
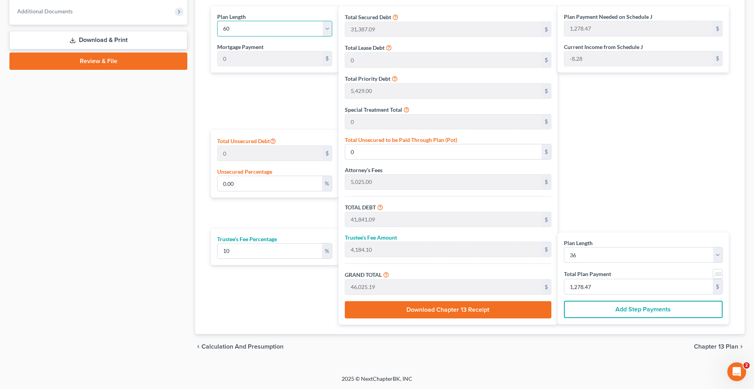
select select "59"
type input "767.08"
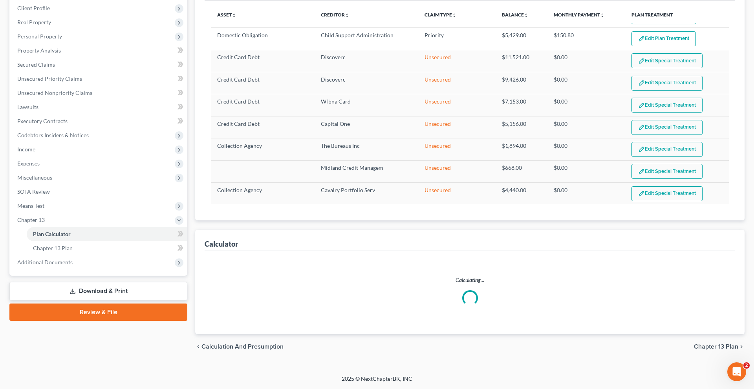
scroll to position [247, 0]
select select "59"
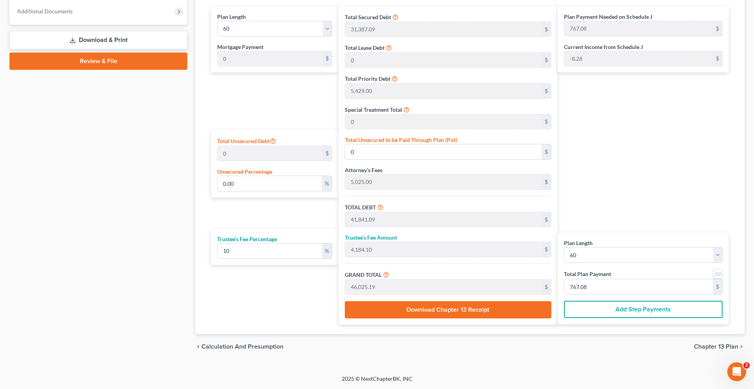
scroll to position [420, 0]
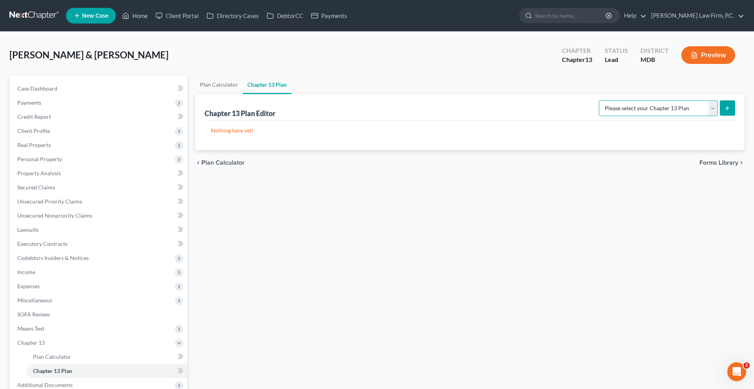
click at [605, 116] on select "Please select your Chapter 13 Plan District of [US_STATE][GEOGRAPHIC_DATA] of […" at bounding box center [658, 108] width 119 height 16
select select "2"
click at [599, 116] on select "Please select your Chapter 13 Plan District of [US_STATE][GEOGRAPHIC_DATA] of […" at bounding box center [658, 108] width 119 height 16
click at [727, 110] on line "submit" at bounding box center [727, 108] width 0 height 4
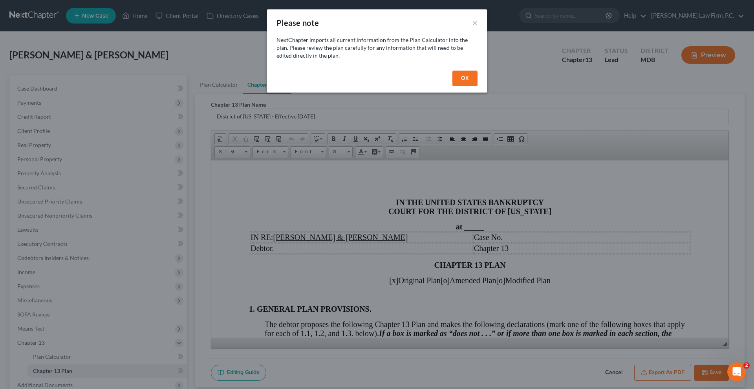
click at [477, 86] on button "OK" at bounding box center [464, 79] width 25 height 16
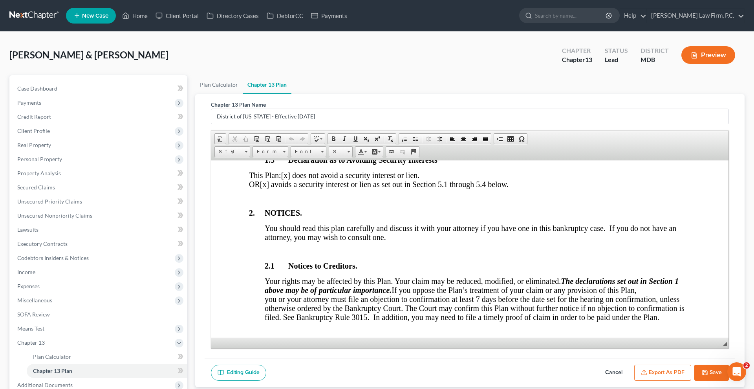
scroll to position [332, 0]
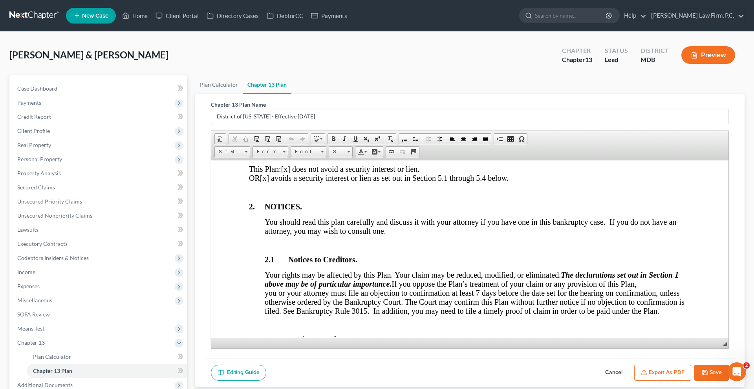
click at [297, 182] on span "[x] avoids a security interest or lien as set out in Section 5.1 through 5.4 be…" at bounding box center [384, 177] width 248 height 9
click at [296, 173] on span "[x] does not avoid a security interest or lien." at bounding box center [350, 168] width 139 height 9
click at [297, 182] on span "[x] avoids a security interest or lien as set out in Section 5.1 through 5.4 be…" at bounding box center [384, 177] width 248 height 9
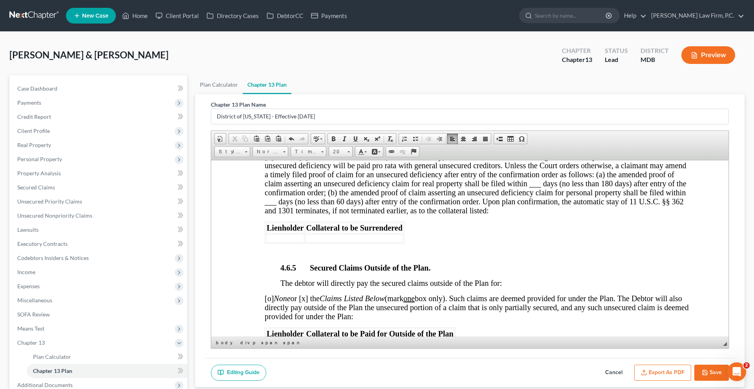
scroll to position [1693, 0]
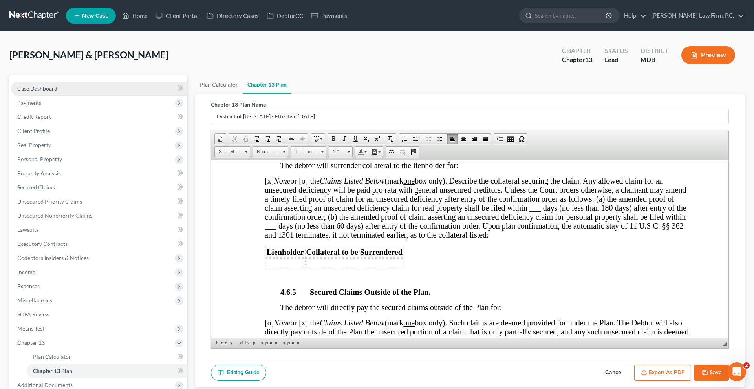
click at [57, 92] on span "Case Dashboard" at bounding box center [37, 88] width 40 height 7
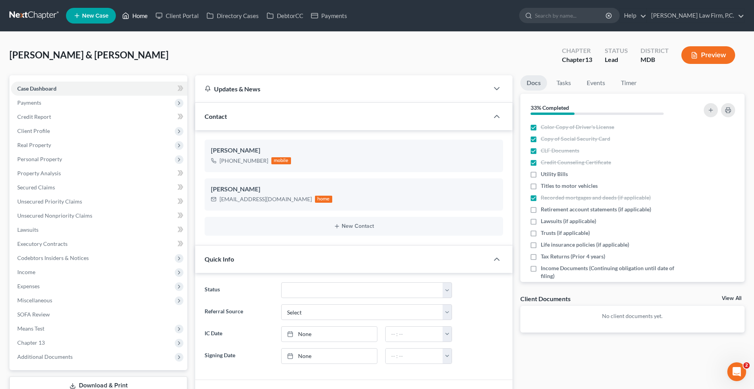
click at [151, 23] on link "Home" at bounding box center [134, 16] width 33 height 14
